Goal: Information Seeking & Learning: Check status

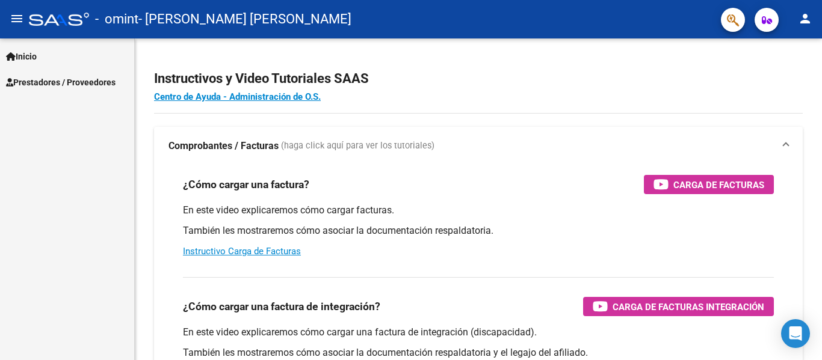
click at [38, 72] on link "Prestadores / Proveedores" at bounding box center [67, 82] width 134 height 26
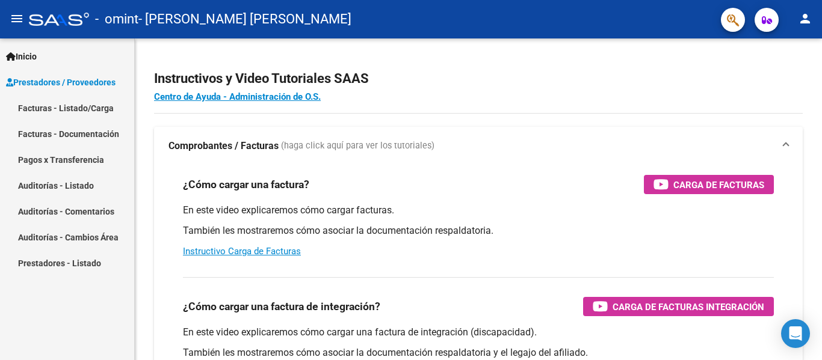
click at [77, 159] on link "Pagos x Transferencia" at bounding box center [67, 160] width 134 height 26
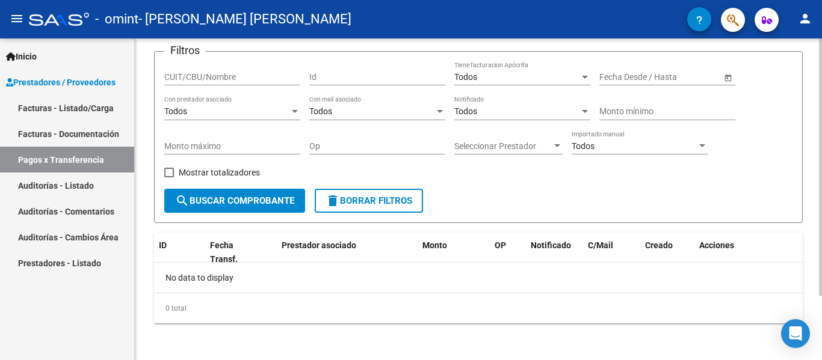
scroll to position [81, 0]
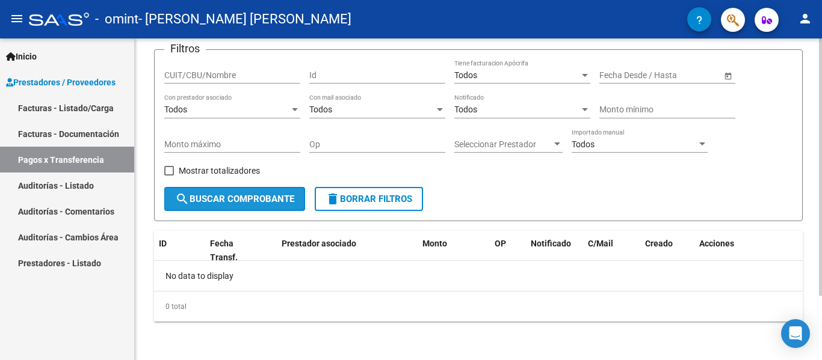
click at [283, 198] on span "search Buscar Comprobante" at bounding box center [234, 199] width 119 height 11
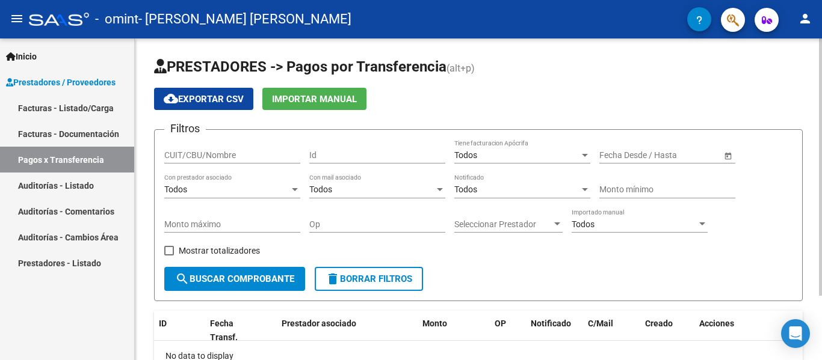
scroll to position [0, 0]
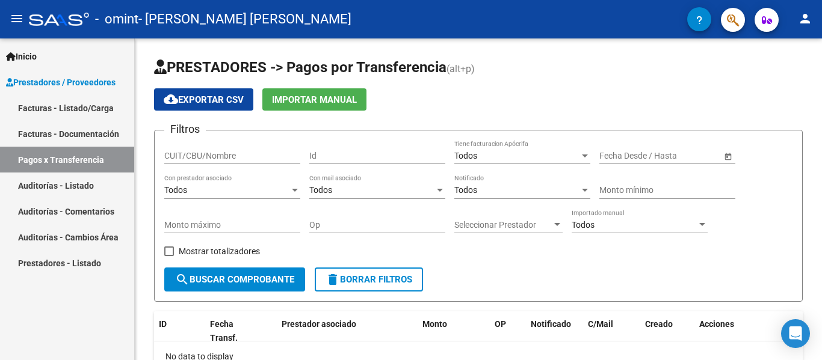
click at [86, 135] on link "Facturas - Documentación" at bounding box center [67, 134] width 134 height 26
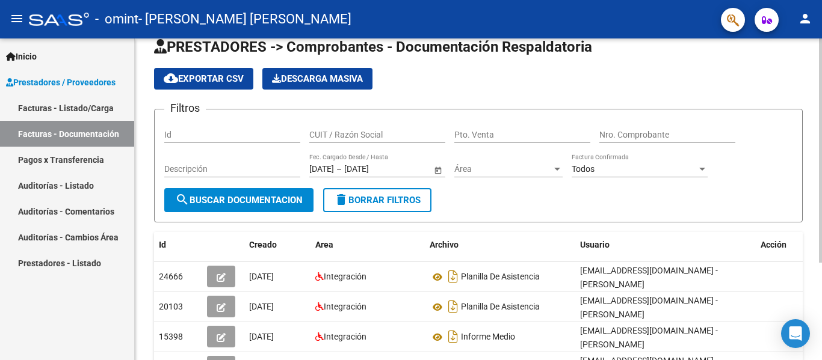
scroll to position [20, 0]
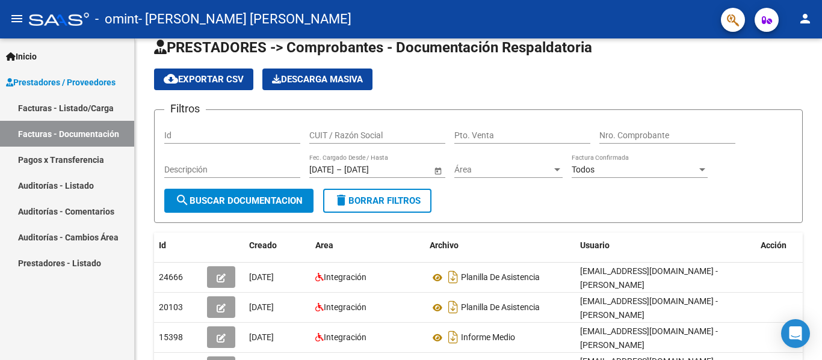
click at [88, 196] on link "Auditorías - Listado" at bounding box center [67, 186] width 134 height 26
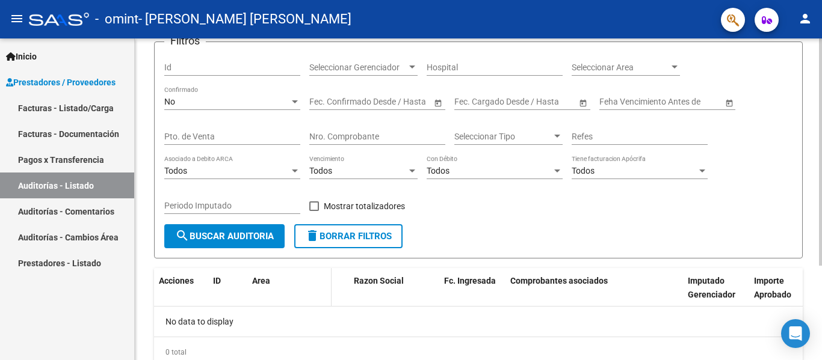
scroll to position [134, 0]
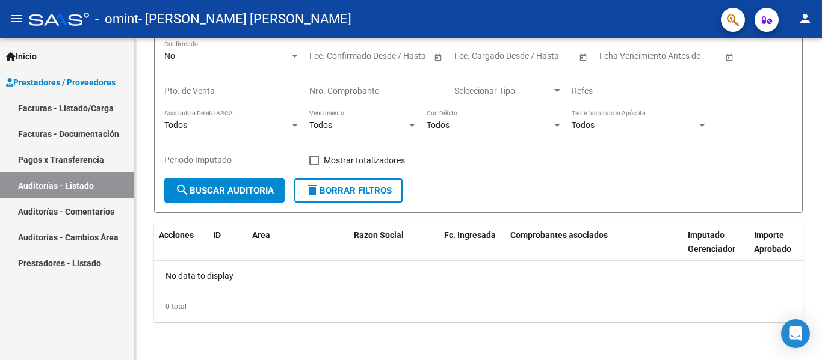
click at [48, 201] on link "Auditorías - Comentarios" at bounding box center [67, 212] width 134 height 26
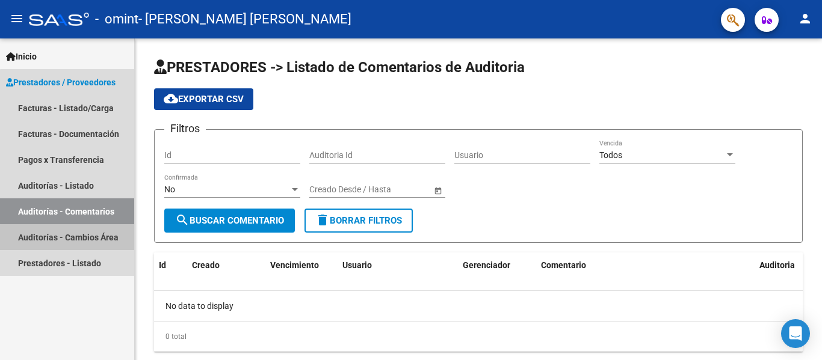
click at [70, 238] on link "Auditorías - Cambios Área" at bounding box center [67, 237] width 134 height 26
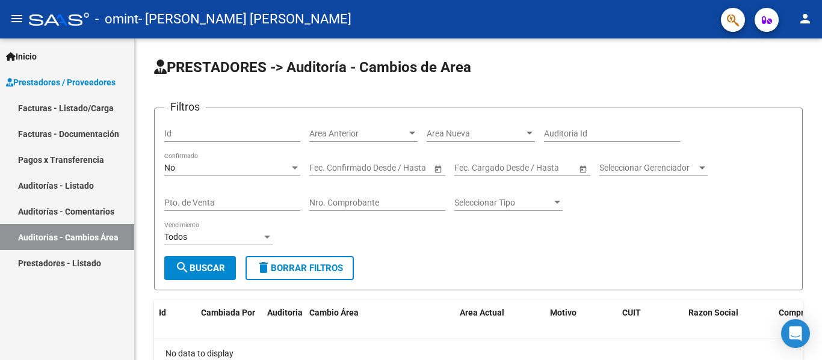
click at [66, 263] on link "Prestadores - Listado" at bounding box center [67, 263] width 134 height 26
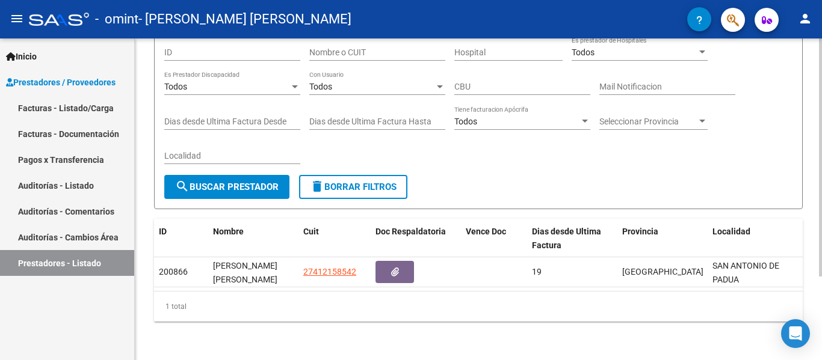
scroll to position [112, 0]
click at [50, 66] on link "Inicio" at bounding box center [67, 56] width 134 height 26
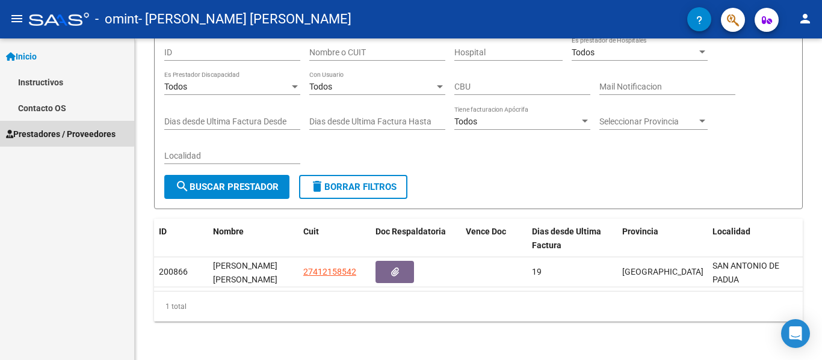
click at [64, 125] on link "Prestadores / Proveedores" at bounding box center [67, 134] width 134 height 26
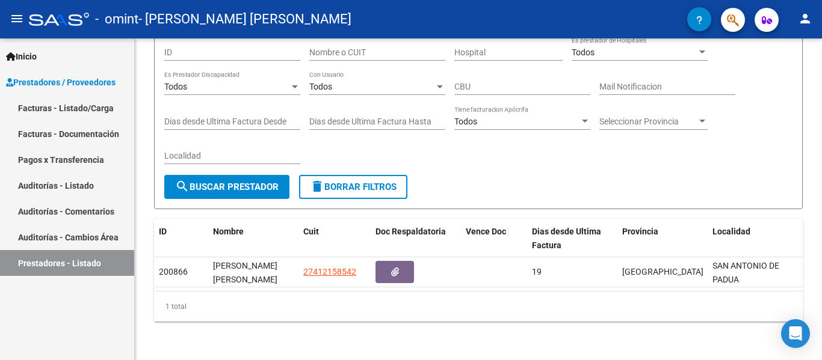
click at [75, 153] on link "Pagos x Transferencia" at bounding box center [67, 160] width 134 height 26
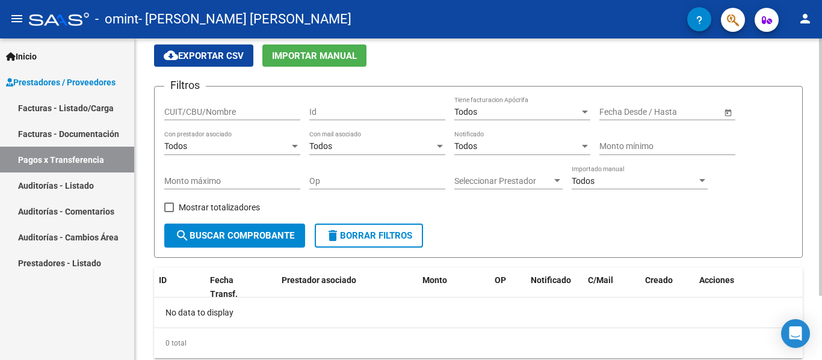
scroll to position [81, 0]
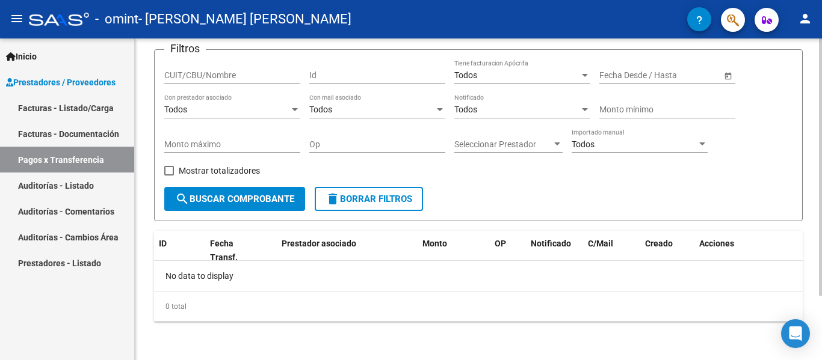
click at [225, 220] on form "Filtros CUIT/CBU/Nombre Id Todos Tiene facturacion Apócrifa Fecha inicio – Fech…" at bounding box center [478, 135] width 648 height 172
click at [242, 210] on button "search Buscar Comprobante" at bounding box center [234, 199] width 141 height 24
click at [79, 156] on link "Pagos x Transferencia" at bounding box center [67, 160] width 134 height 26
click at [273, 198] on span "search Buscar Comprobante" at bounding box center [234, 199] width 119 height 11
click at [550, 146] on span "Seleccionar Prestador" at bounding box center [502, 145] width 97 height 10
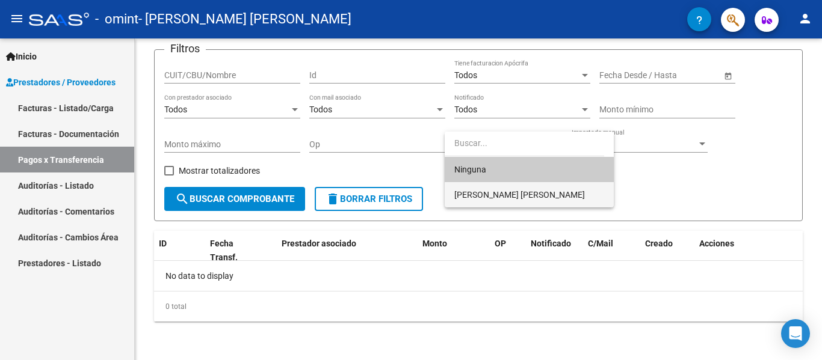
click at [540, 186] on span "[PERSON_NAME] [PERSON_NAME]" at bounding box center [529, 194] width 150 height 25
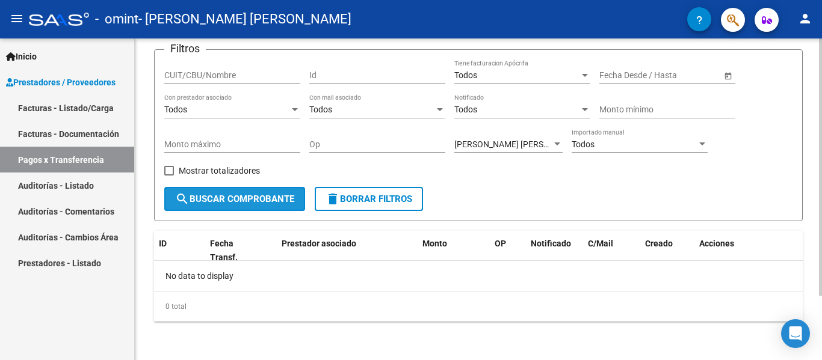
click at [251, 206] on button "search Buscar Comprobante" at bounding box center [234, 199] width 141 height 24
click at [591, 147] on span "Todos" at bounding box center [582, 145] width 23 height 10
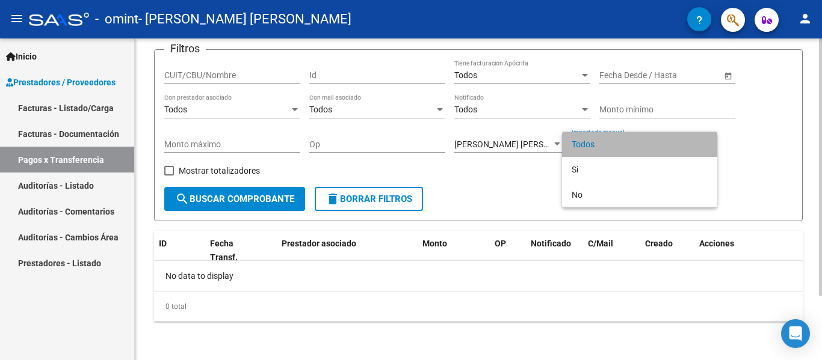
click at [591, 147] on span "Todos" at bounding box center [639, 144] width 136 height 25
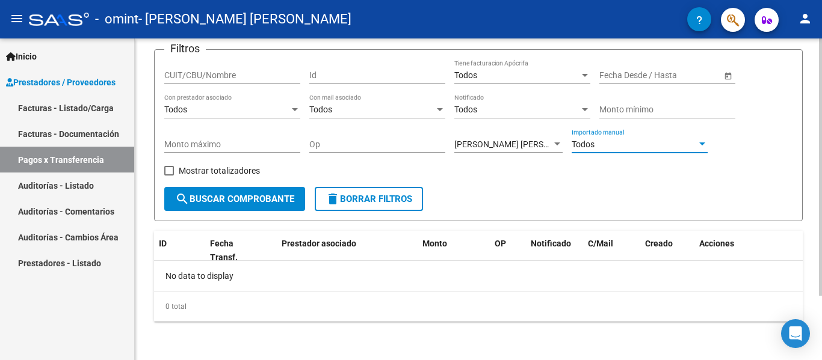
click at [633, 70] on input "text" at bounding box center [621, 75] width 44 height 10
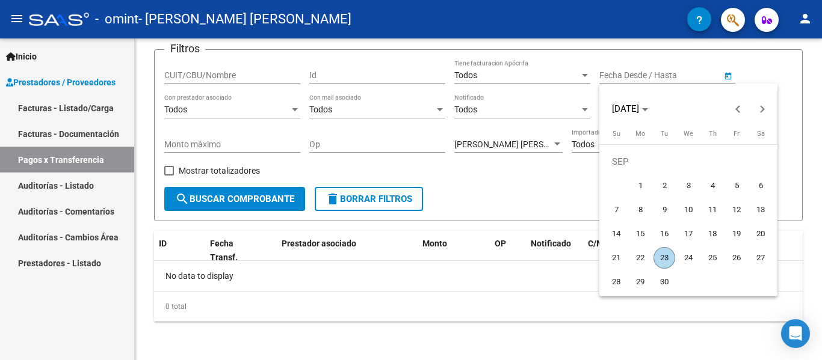
click at [754, 72] on div at bounding box center [411, 180] width 822 height 360
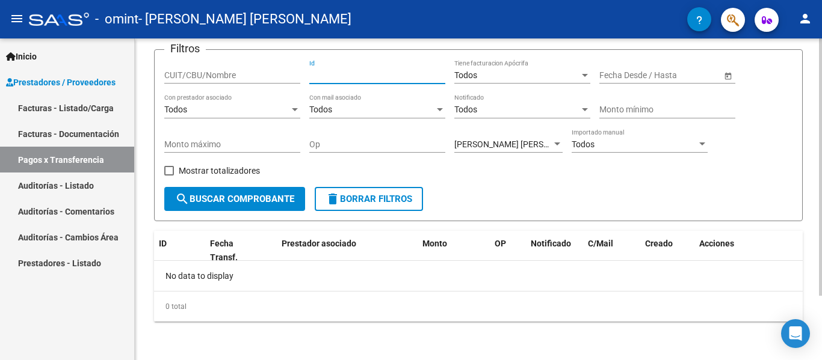
click at [375, 78] on input "Id" at bounding box center [377, 75] width 136 height 10
click at [231, 82] on div "CUIT/CBU/Nombre" at bounding box center [232, 72] width 136 height 24
click at [170, 169] on span at bounding box center [169, 171] width 10 height 10
click at [169, 176] on input "Mostrar totalizadores" at bounding box center [168, 176] width 1 height 1
click at [215, 197] on span "search Buscar Comprobante" at bounding box center [234, 199] width 119 height 11
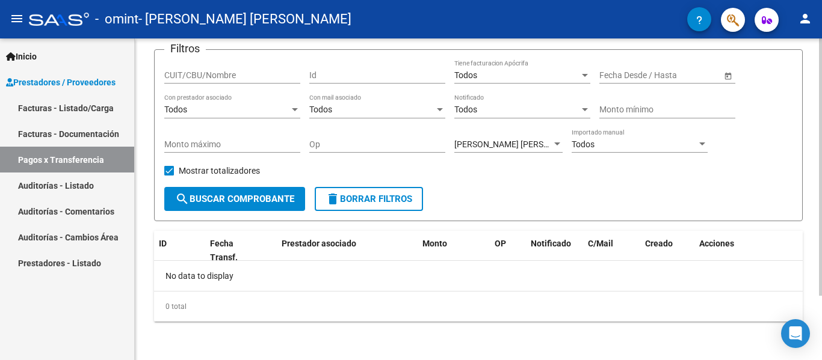
click at [167, 170] on span at bounding box center [169, 171] width 10 height 10
click at [168, 176] on input "Mostrar totalizadores" at bounding box center [168, 176] width 1 height 1
checkbox input "false"
click at [209, 196] on span "search Buscar Comprobante" at bounding box center [234, 199] width 119 height 11
click at [528, 138] on div "[PERSON_NAME] [PERSON_NAME] Prestador" at bounding box center [508, 141] width 108 height 24
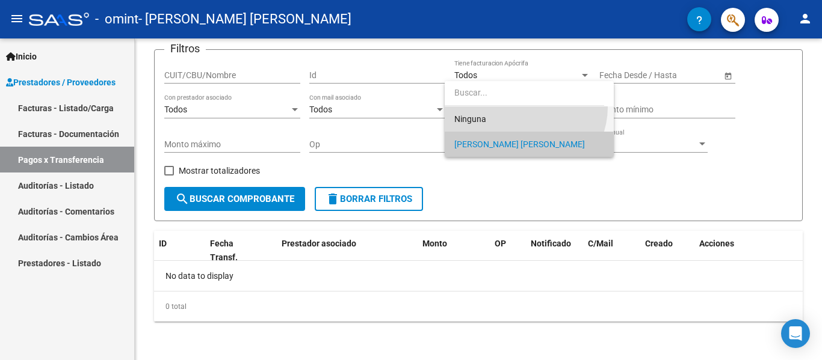
click at [523, 107] on span "Ninguna" at bounding box center [529, 118] width 150 height 25
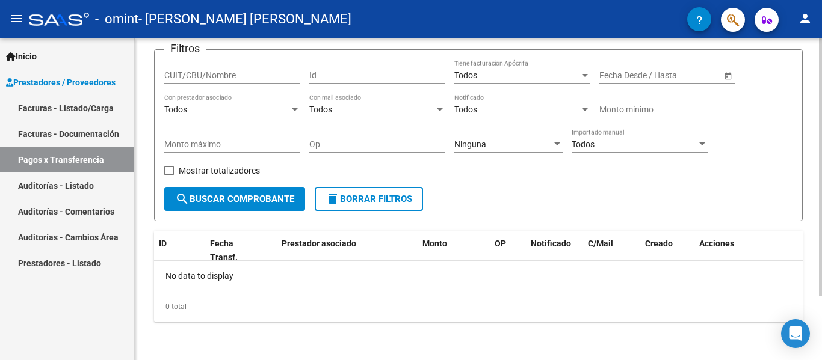
click at [543, 138] on div "Ninguna Seleccionar Prestador" at bounding box center [508, 141] width 108 height 24
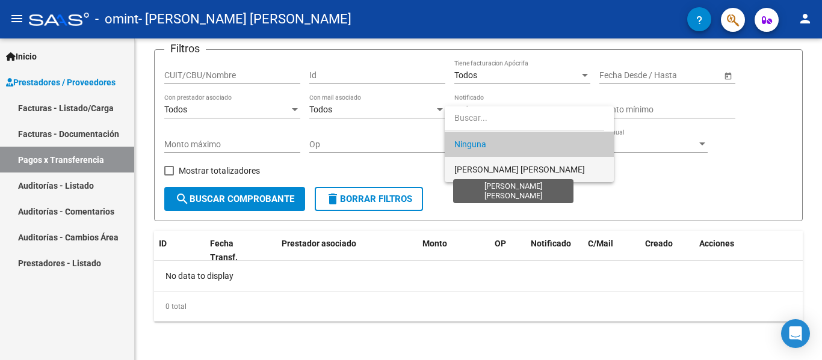
click at [485, 168] on span "[PERSON_NAME] [PERSON_NAME]" at bounding box center [519, 170] width 131 height 10
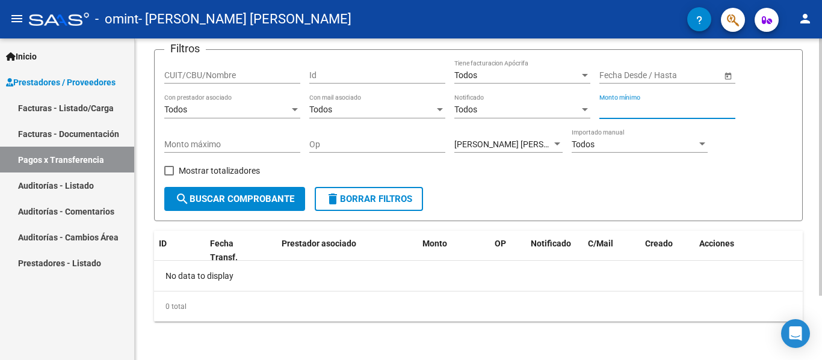
click at [646, 109] on input "Monto mínimo" at bounding box center [667, 110] width 136 height 10
click at [346, 76] on input "Id" at bounding box center [377, 75] width 136 height 10
click at [230, 72] on input "CUIT/CBU/Nombre" at bounding box center [232, 75] width 136 height 10
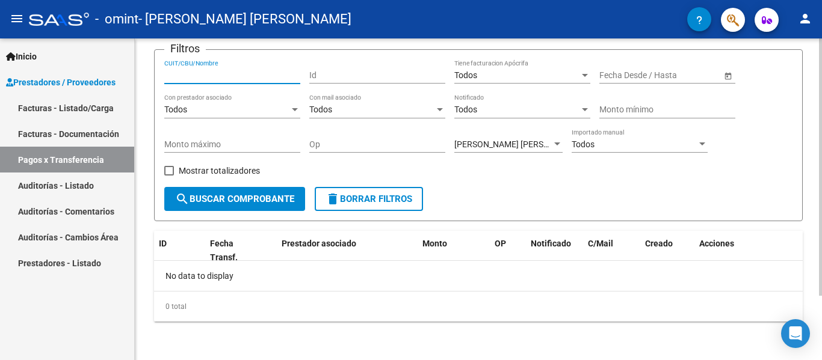
type input "a"
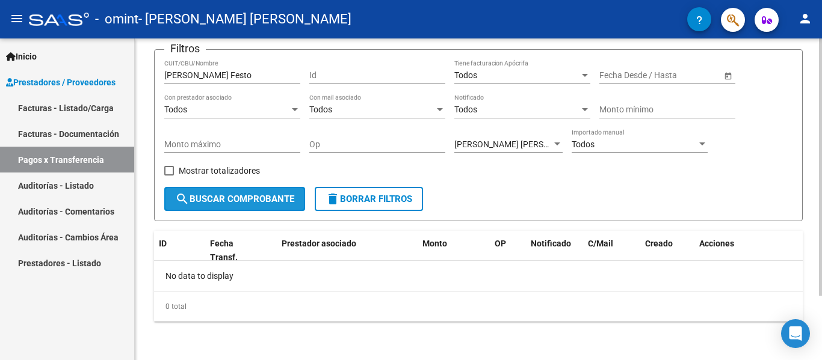
click at [277, 194] on span "search Buscar Comprobante" at bounding box center [234, 199] width 119 height 11
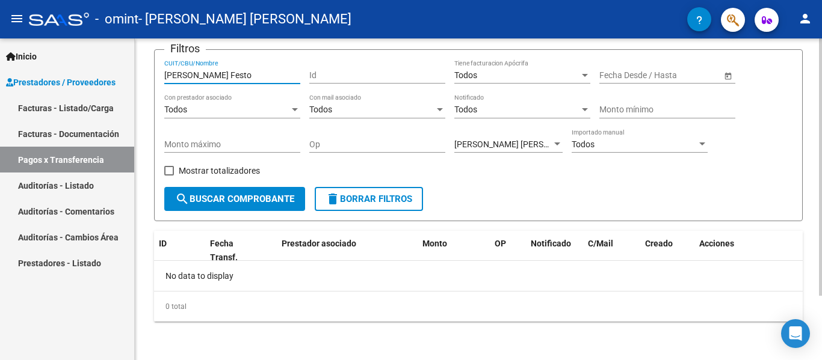
drag, startPoint x: 231, startPoint y: 74, endPoint x: 192, endPoint y: 87, distance: 41.1
click at [192, 87] on div "[PERSON_NAME] Festo CUIT/CBU/Nombre" at bounding box center [232, 77] width 136 height 34
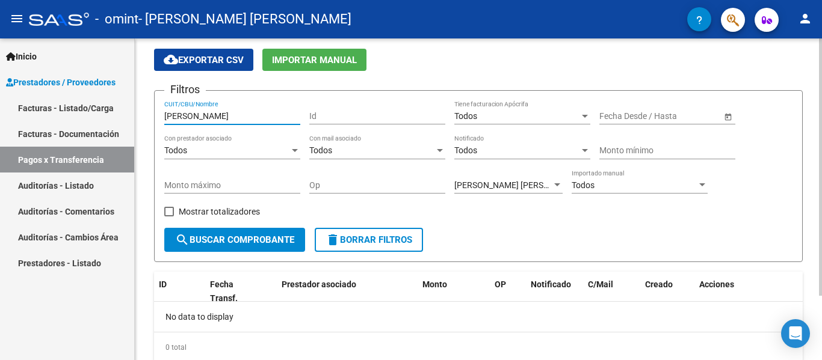
scroll to position [0, 0]
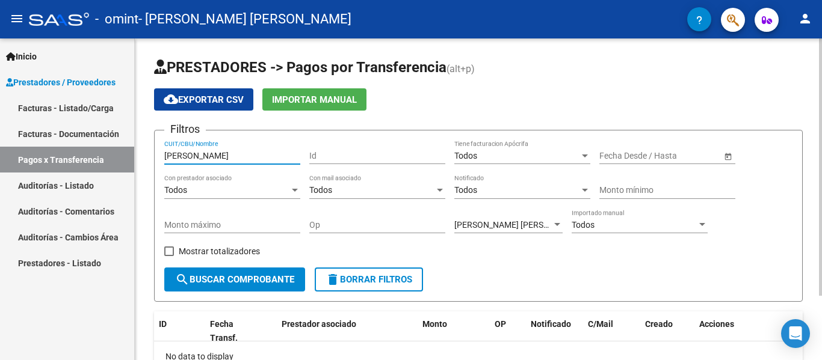
click at [268, 290] on button "search Buscar Comprobante" at bounding box center [234, 280] width 141 height 24
click at [276, 152] on input "[PERSON_NAME]" at bounding box center [232, 156] width 136 height 10
type input "G"
type input "[PERSON_NAME]"
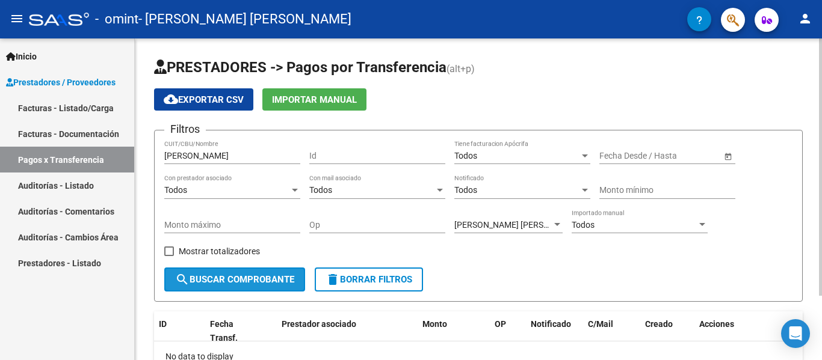
click at [256, 280] on span "search Buscar Comprobante" at bounding box center [234, 279] width 119 height 11
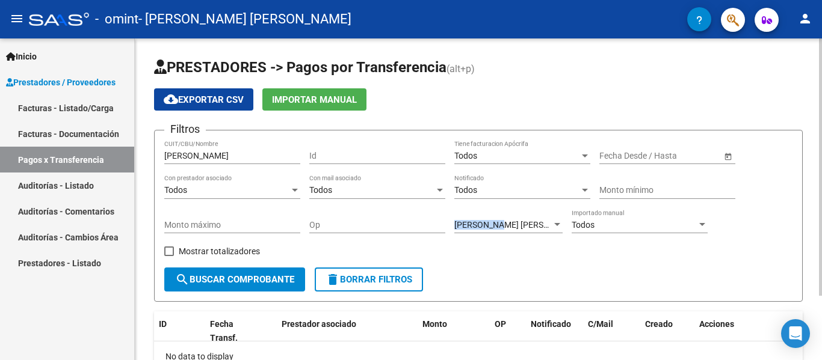
click at [497, 221] on div "[PERSON_NAME] [PERSON_NAME] Prestador" at bounding box center [508, 221] width 108 height 24
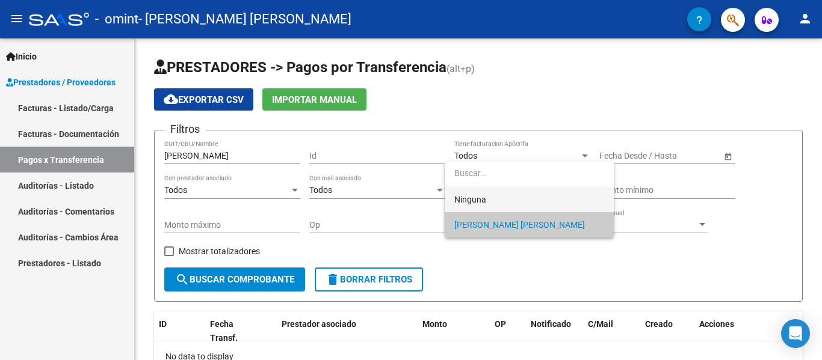
click at [499, 206] on span "Ninguna" at bounding box center [529, 199] width 150 height 25
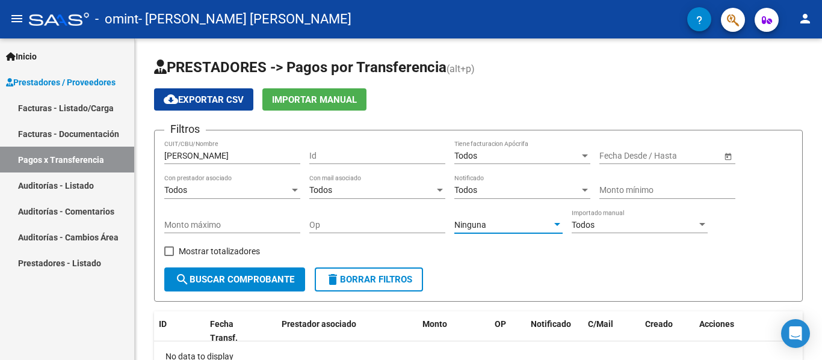
drag, startPoint x: 58, startPoint y: 108, endPoint x: 80, endPoint y: 142, distance: 40.9
click at [58, 108] on link "Facturas - Listado/Carga" at bounding box center [67, 108] width 134 height 26
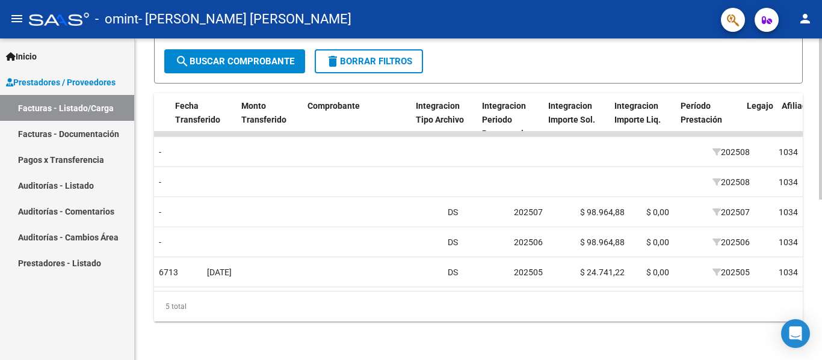
scroll to position [0, 1044]
